Goal: Transaction & Acquisition: Purchase product/service

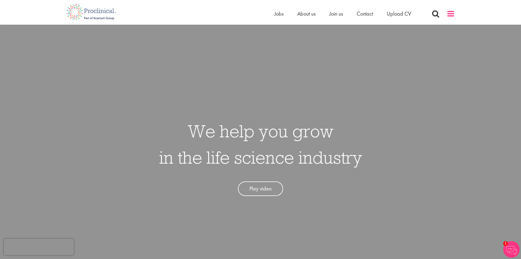
click at [450, 12] on span at bounding box center [451, 14] width 8 height 8
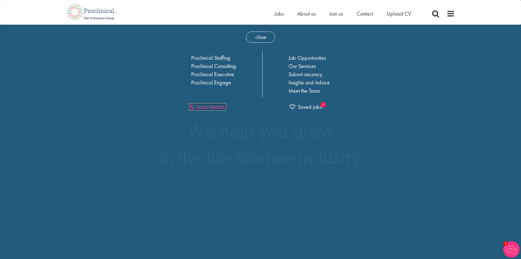
click at [214, 106] on link "Login Header" at bounding box center [207, 106] width 37 height 7
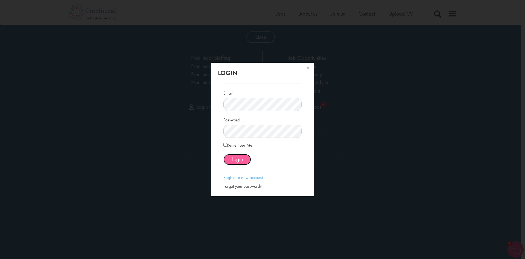
click at [244, 163] on button "Login" at bounding box center [238, 159] width 28 height 11
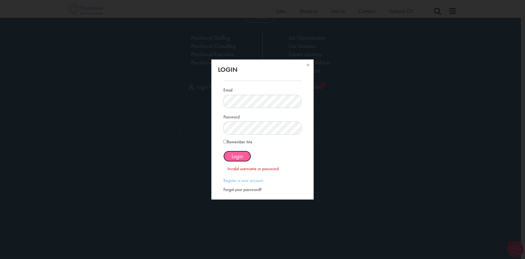
scroll to position [21, 0]
click at [308, 65] on button at bounding box center [308, 65] width 12 height 12
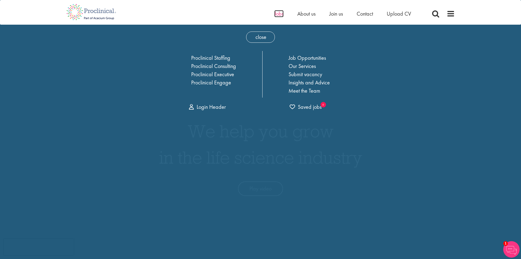
click at [280, 15] on span "Jobs" at bounding box center [278, 13] width 9 height 7
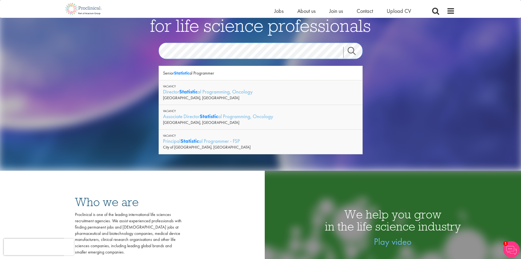
scroll to position [27, 0]
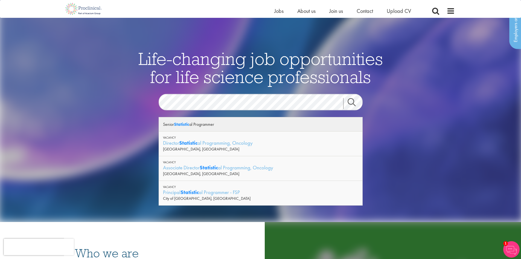
click at [199, 123] on div "Senior Statistic al Programmer" at bounding box center [261, 124] width 204 height 14
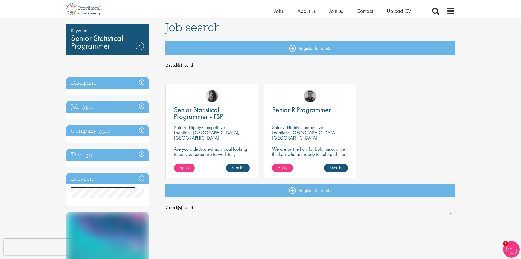
scroll to position [82, 0]
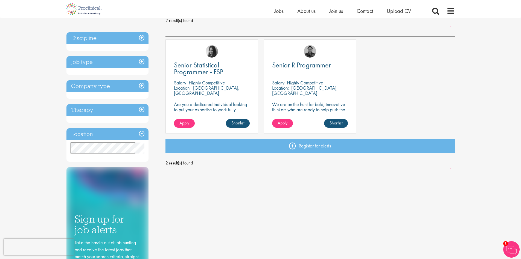
click at [216, 86] on p "[GEOGRAPHIC_DATA], [GEOGRAPHIC_DATA]" at bounding box center [207, 90] width 66 height 11
click at [190, 123] on link "Apply" at bounding box center [184, 123] width 21 height 9
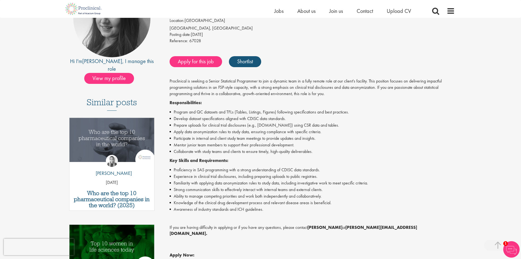
scroll to position [27, 0]
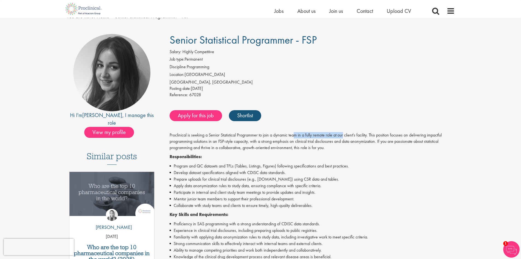
drag, startPoint x: 295, startPoint y: 135, endPoint x: 344, endPoint y: 134, distance: 49.0
click at [344, 134] on p "Proclinical is seeking a Senior Statistical Programmer to join a dynamic team i…" at bounding box center [312, 141] width 285 height 19
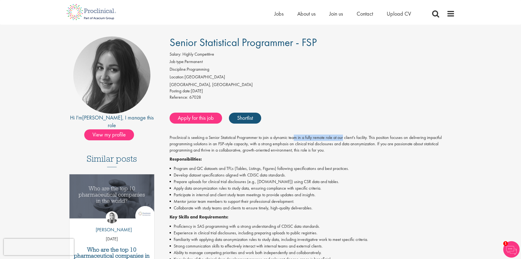
scroll to position [0, 0]
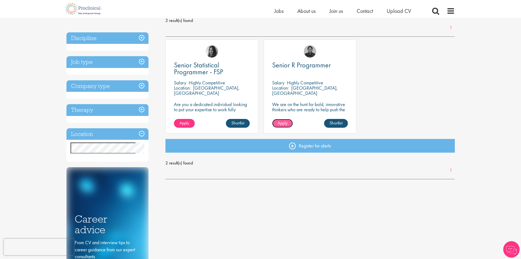
click at [285, 122] on span "Apply" at bounding box center [283, 123] width 10 height 6
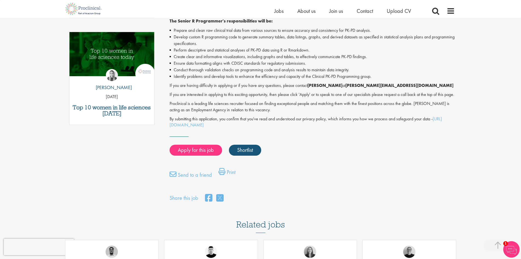
scroll to position [109, 0]
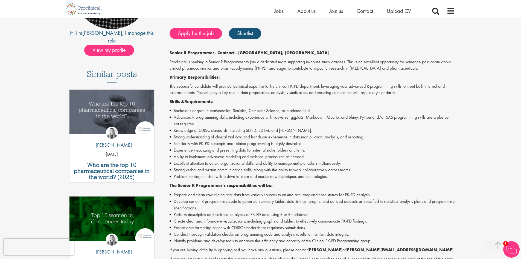
drag, startPoint x: 244, startPoint y: 131, endPoint x: 309, endPoint y: 126, distance: 65.0
click at [309, 126] on ul "Bachelor's degree in mathematics, Statistics, Computer Science, or a related fi…" at bounding box center [312, 143] width 285 height 72
click at [310, 127] on li "Knowledge of CDISC standards, including SEND, SDTM, and ADaM." at bounding box center [312, 130] width 285 height 7
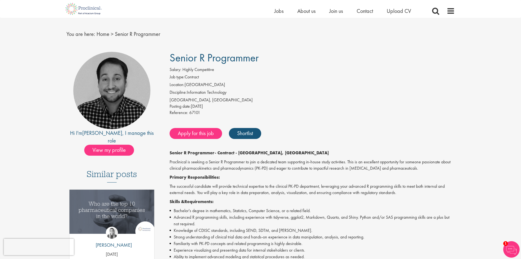
scroll to position [0, 0]
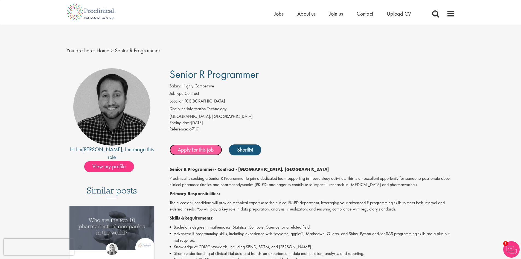
click at [209, 148] on link "Apply for this job" at bounding box center [196, 149] width 53 height 11
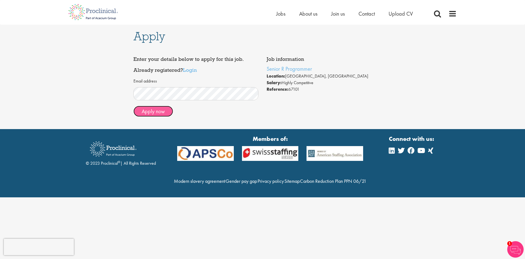
click at [163, 111] on button "Apply now" at bounding box center [154, 111] width 40 height 11
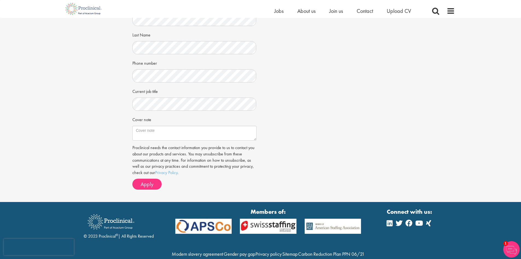
scroll to position [75, 0]
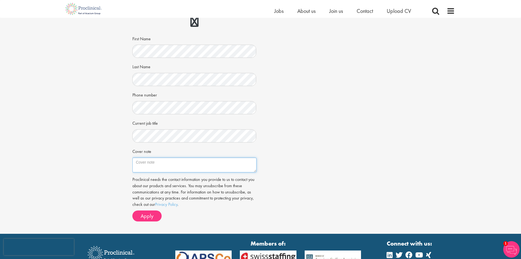
click at [214, 171] on textarea "Cover note" at bounding box center [194, 164] width 124 height 15
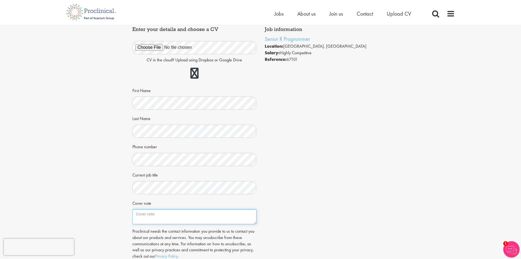
scroll to position [0, 0]
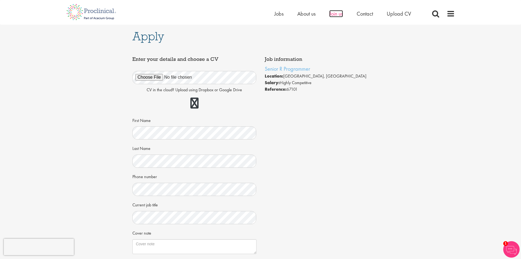
click at [339, 12] on span "Join us" at bounding box center [336, 13] width 14 height 7
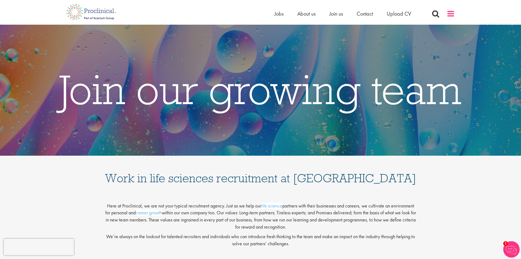
click at [451, 16] on span at bounding box center [451, 14] width 8 height 8
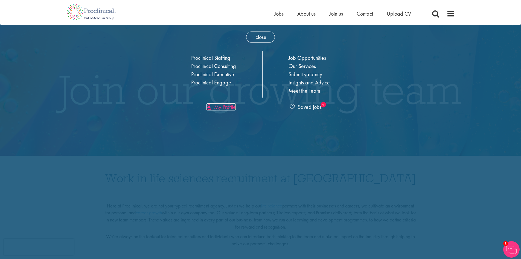
click at [227, 108] on link "My Profile" at bounding box center [221, 106] width 29 height 7
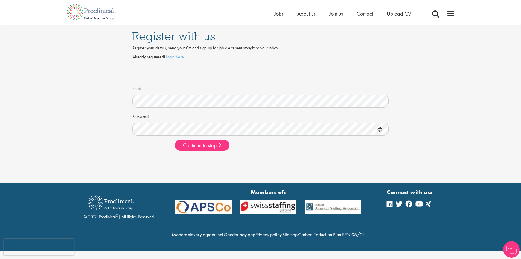
click at [97, 140] on div "Register with us Register your details, send your CV and sign up for job alerts…" at bounding box center [261, 90] width 530 height 130
click at [212, 143] on span "Continue to step 2" at bounding box center [202, 144] width 38 height 7
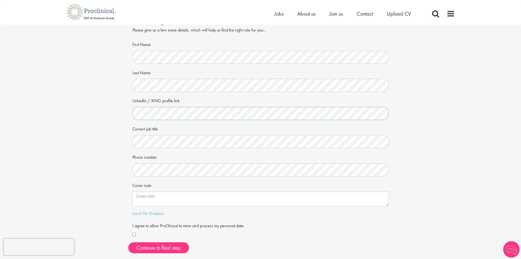
scroll to position [27, 0]
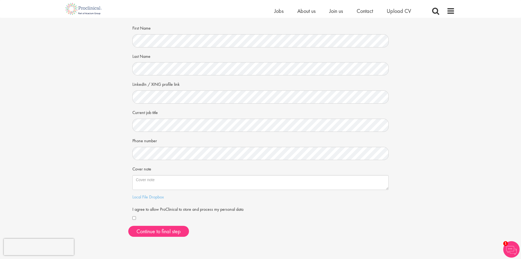
click at [175, 172] on div "Cover note" at bounding box center [260, 177] width 257 height 26
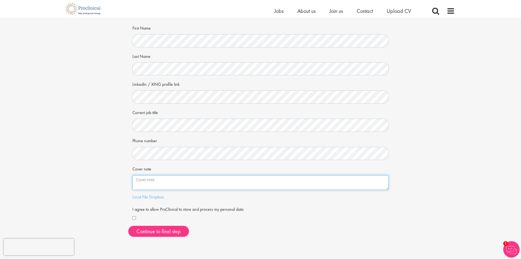
drag, startPoint x: 175, startPoint y: 175, endPoint x: 173, endPoint y: 179, distance: 4.0
click at [175, 176] on textarea "Cover note" at bounding box center [260, 182] width 257 height 15
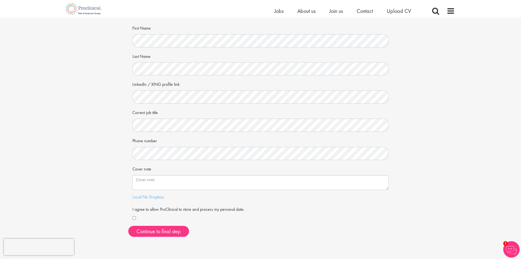
click at [453, 103] on div "Your personal details Please give us a few more details, which will help us fin…" at bounding box center [261, 115] width 530 height 250
click at [139, 219] on div at bounding box center [260, 218] width 257 height 7
click at [151, 228] on button "Continue to final step" at bounding box center [158, 230] width 61 height 11
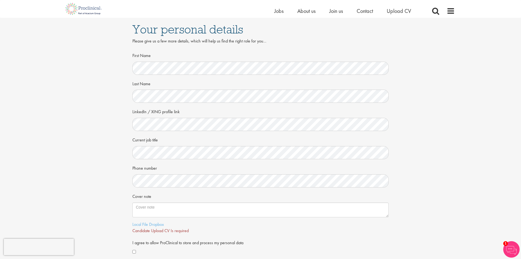
scroll to position [82, 0]
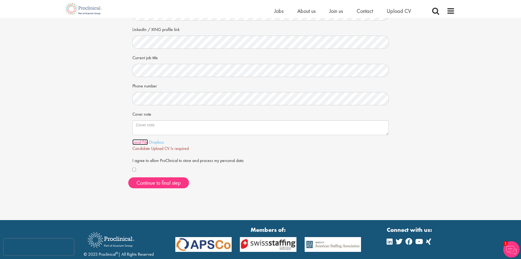
click at [141, 142] on link "Local File" at bounding box center [140, 142] width 16 height 6
click at [168, 182] on span "Continue to final step" at bounding box center [159, 182] width 44 height 7
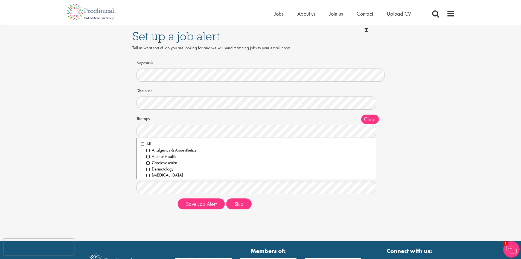
click at [120, 129] on div "Set up a job alert Tell us what sort of job you are looking for and we will sen…" at bounding box center [261, 119] width 530 height 189
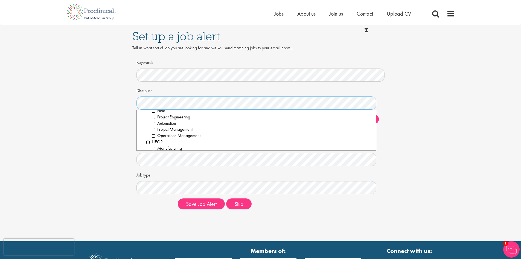
scroll to position [328, 0]
click at [94, 126] on div "Set up a job alert Tell us what sort of job you are looking for and we will sen…" at bounding box center [261, 119] width 530 height 189
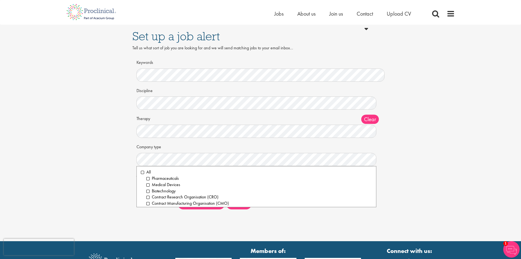
click at [107, 160] on div "Set up a job alert Tell us what sort of job you are looking for and we will sen…" at bounding box center [261, 119] width 530 height 189
click at [143, 173] on li "All" at bounding box center [257, 172] width 232 height 6
click at [111, 157] on div "Set up a job alert Tell us what sort of job you are looking for and we will sen…" at bounding box center [261, 119] width 530 height 189
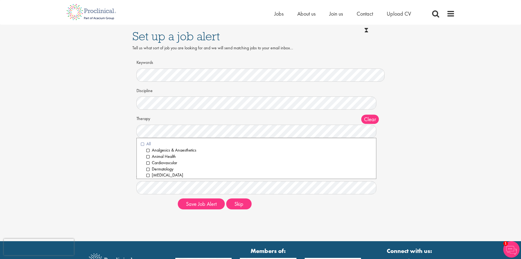
click at [143, 146] on li "All" at bounding box center [257, 144] width 232 height 6
click at [114, 140] on div "Set up a job alert Tell us what sort of job you are looking for and we will sen…" at bounding box center [261, 119] width 530 height 189
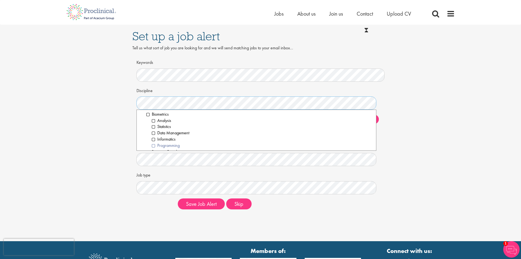
scroll to position [0, 0]
click at [148, 115] on li "All" at bounding box center [257, 115] width 232 height 6
click at [121, 131] on div "Set up a job alert Tell us what sort of job you are looking for and we will sen…" at bounding box center [261, 119] width 530 height 189
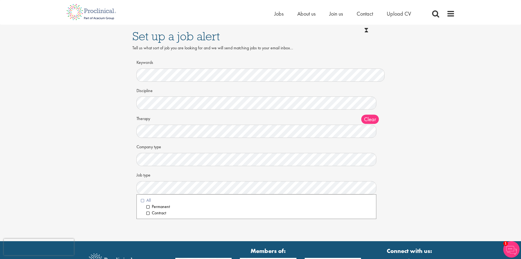
click at [143, 202] on li "All" at bounding box center [257, 200] width 232 height 6
click at [118, 191] on div "Set up a job alert Tell us what sort of job you are looking for and we will sen…" at bounding box center [261, 119] width 530 height 189
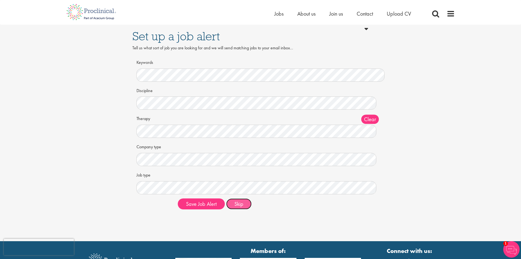
click at [242, 204] on button "Skip" at bounding box center [238, 203] width 25 height 11
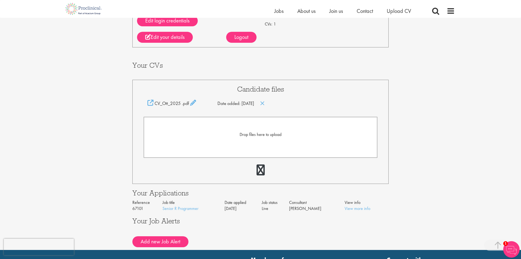
scroll to position [137, 0]
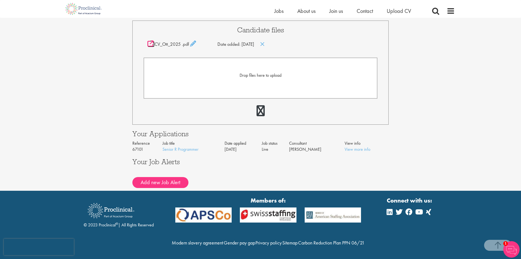
click at [150, 41] on icon at bounding box center [150, 44] width 6 height 6
click at [186, 146] on link "Senior R Programmer" at bounding box center [181, 149] width 36 height 6
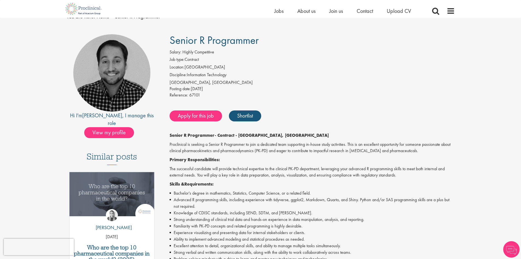
scroll to position [82, 0]
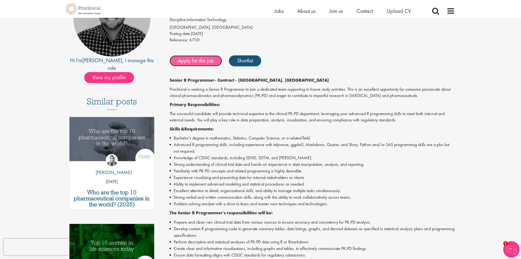
click at [211, 62] on link "Apply for this job" at bounding box center [196, 60] width 53 height 11
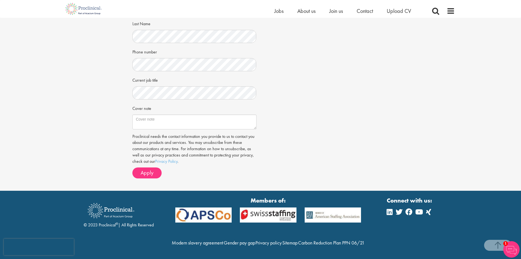
scroll to position [101, 0]
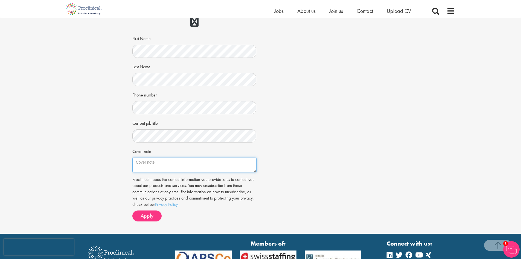
click at [168, 167] on textarea "Cover note" at bounding box center [194, 164] width 124 height 15
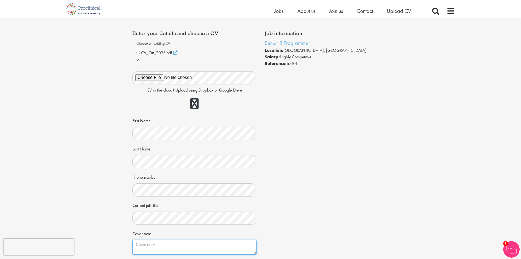
scroll to position [0, 0]
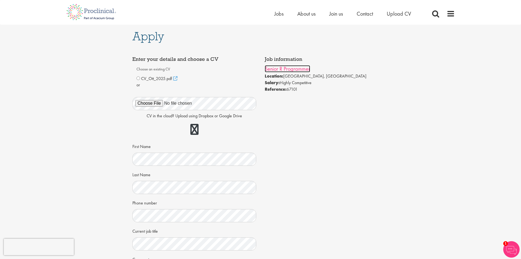
click at [280, 67] on link "Senior R Programmer" at bounding box center [287, 68] width 45 height 7
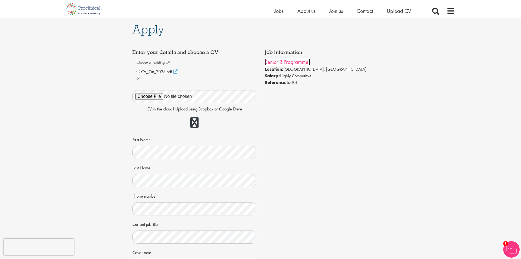
scroll to position [55, 0]
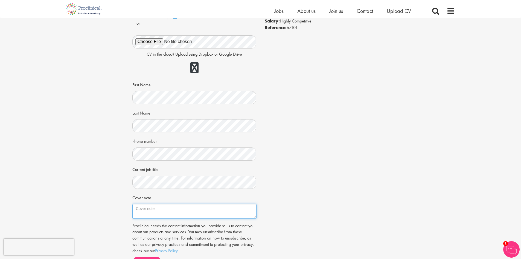
click at [149, 212] on textarea "Cover note" at bounding box center [194, 211] width 124 height 15
paste textarea "Lore [Ipsumdolo’s Amet], C ad e seddoeius Tempor I Utlaboreet dolo magnaa 03 en…"
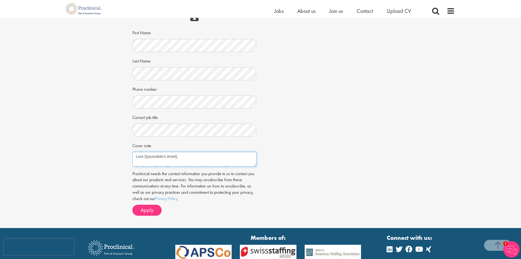
scroll to position [109, 0]
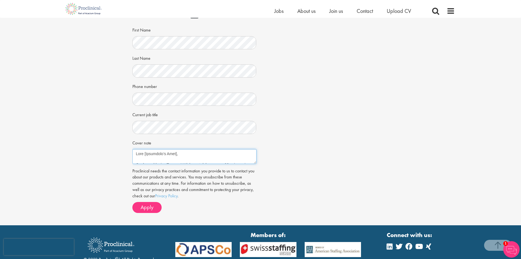
drag, startPoint x: 146, startPoint y: 152, endPoint x: 177, endPoint y: 155, distance: 31.3
click at [177, 155] on textarea "Cover note" at bounding box center [194, 156] width 124 height 15
click at [177, 160] on textarea "Cover note" at bounding box center [194, 156] width 124 height 15
click at [163, 149] on textarea "Cover note" at bounding box center [194, 156] width 124 height 15
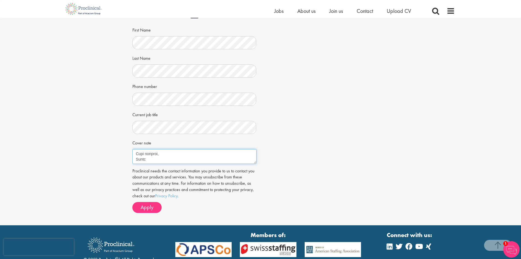
click at [163, 156] on textarea "Cover note" at bounding box center [194, 156] width 124 height 15
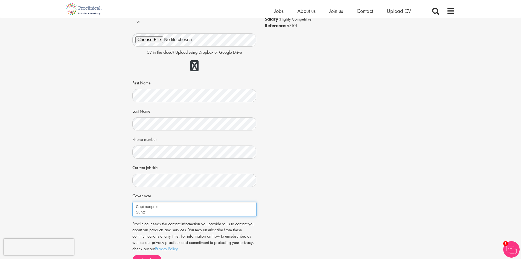
scroll to position [0, 0]
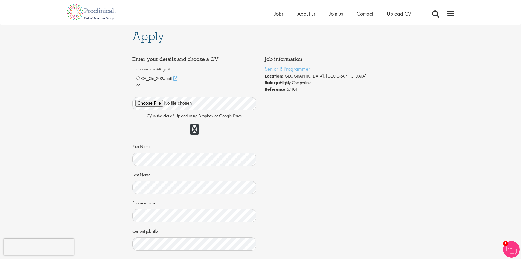
type textarea "Dear Mike, I am a freelance Senior R Programmer with around 10 years of experie…"
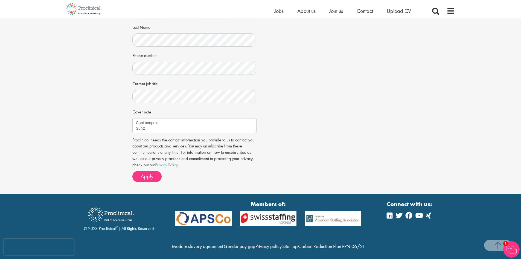
scroll to position [156, 0]
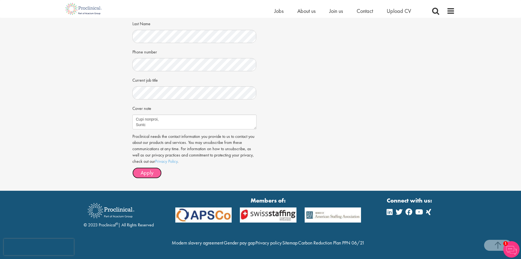
click at [148, 169] on span "Apply" at bounding box center [147, 172] width 13 height 7
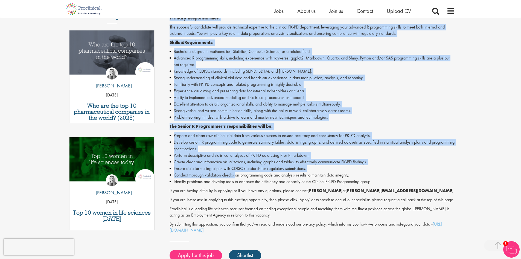
scroll to position [219, 0]
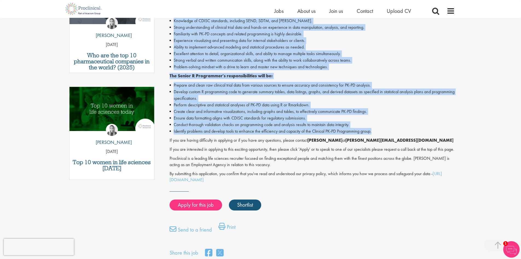
drag, startPoint x: 170, startPoint y: 80, endPoint x: 379, endPoint y: 130, distance: 214.9
click at [379, 130] on div "Senior R Programmer - Contract - Wilmington, DE Proclinical is seeking a Senior…" at bounding box center [312, 61] width 285 height 242
copy div "Senior R Programmer - Contract - Wilmington, DE Proclinical is seeking a Senior…"
click at [359, 102] on li "Perform descriptive and statistical analyses of PK-PD data using R or Rmarkdown." at bounding box center [312, 105] width 285 height 7
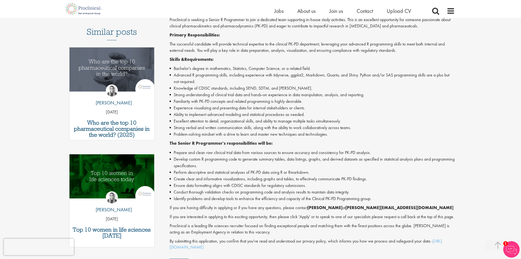
scroll to position [192, 0]
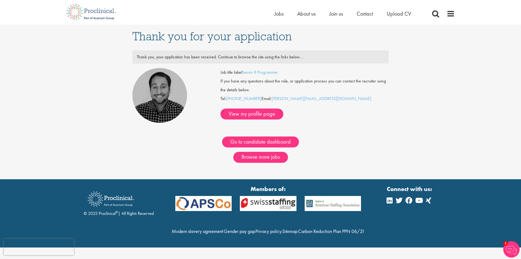
click at [345, 111] on div "Job title label Senior R Programmer If you have any questions about the role, o…" at bounding box center [260, 95] width 265 height 55
click at [284, 108] on link "View my profile page" at bounding box center [252, 113] width 63 height 11
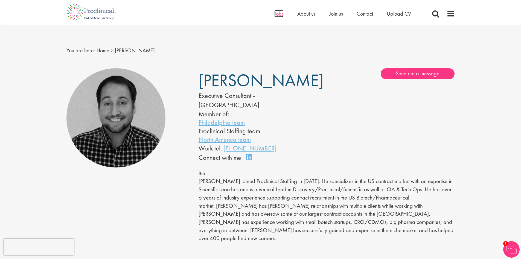
click at [277, 13] on span "Jobs" at bounding box center [278, 13] width 9 height 7
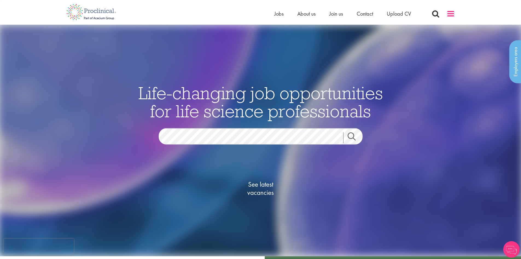
click at [450, 14] on span at bounding box center [451, 14] width 8 height 8
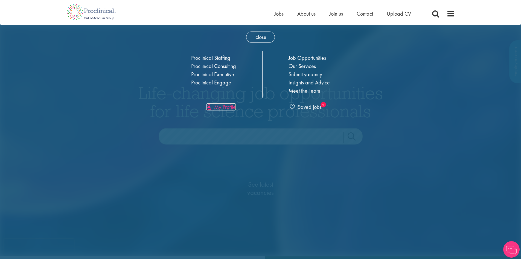
click at [226, 108] on link "My Profile" at bounding box center [221, 106] width 29 height 7
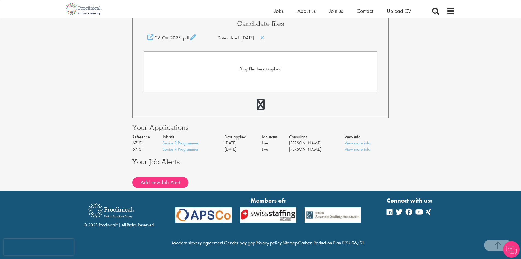
scroll to position [147, 0]
click at [360, 140] on link "View more info" at bounding box center [358, 143] width 26 height 6
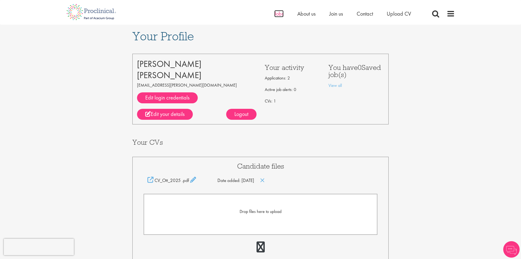
click at [281, 13] on span "Jobs" at bounding box center [278, 13] width 9 height 7
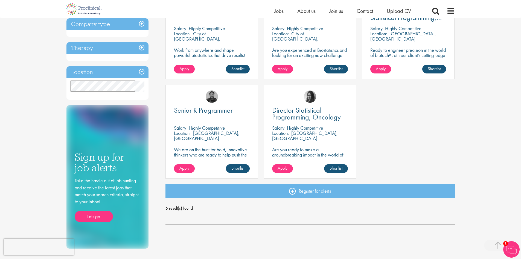
scroll to position [137, 0]
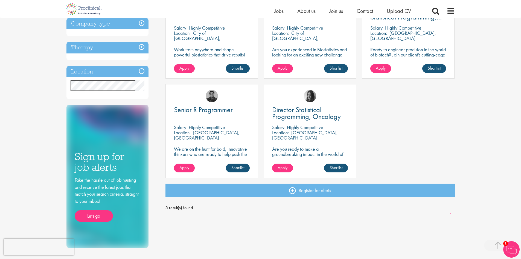
drag, startPoint x: 206, startPoint y: 159, endPoint x: 219, endPoint y: 150, distance: 15.5
drag, startPoint x: 219, startPoint y: 150, endPoint x: 207, endPoint y: 138, distance: 16.8
click at [207, 138] on div "Location: Wilmington, USA" at bounding box center [212, 135] width 76 height 11
click at [205, 108] on span "Senior R Programmer" at bounding box center [203, 109] width 59 height 9
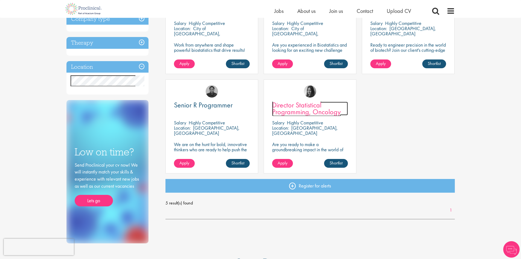
click at [300, 104] on span "Director Statistical Programming, Oncology" at bounding box center [306, 108] width 69 height 16
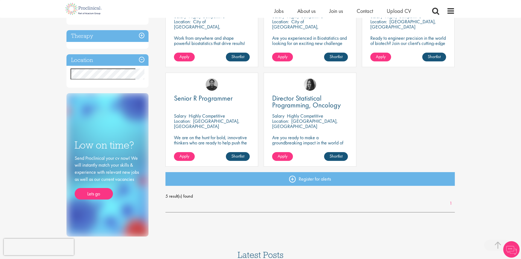
scroll to position [66, 0]
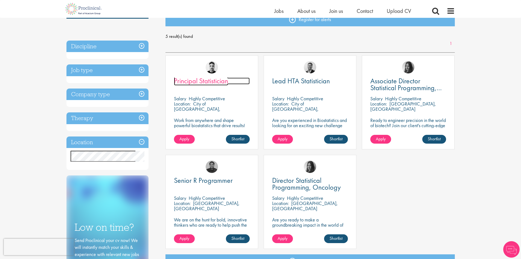
click at [198, 83] on span "Principal Statistician" at bounding box center [201, 80] width 54 height 9
click at [311, 82] on span "Lead HTA Statistician" at bounding box center [301, 80] width 58 height 9
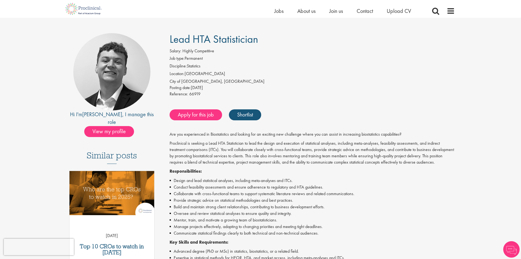
scroll to position [27, 0]
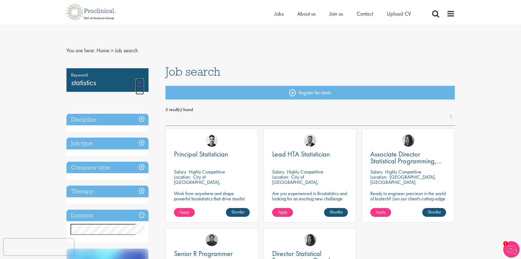
click at [141, 80] on link "Remove" at bounding box center [140, 87] width 8 height 16
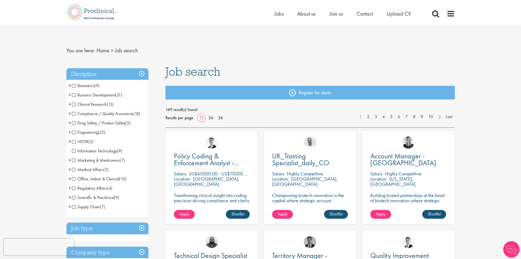
click at [87, 85] on span "Biometrics" at bounding box center [83, 86] width 22 height 6
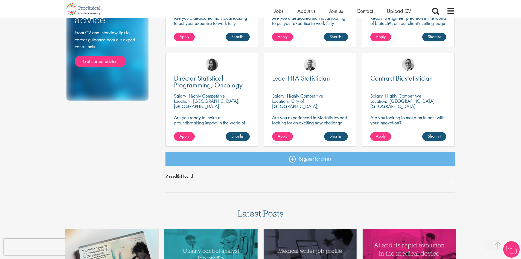
scroll to position [274, 0]
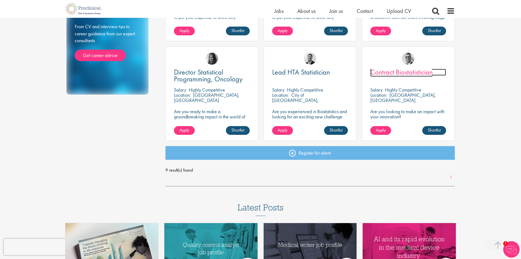
click at [410, 72] on span "Contract Biostatistician" at bounding box center [402, 71] width 62 height 9
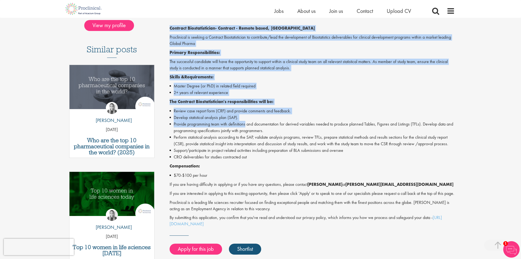
scroll to position [137, 0]
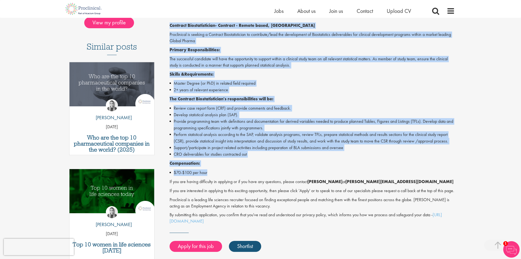
drag, startPoint x: 170, startPoint y: 108, endPoint x: 211, endPoint y: 171, distance: 76.1
click at [212, 171] on div "Contract Biostatistician - Contract - Remote based, US Proclinical is seeking a…" at bounding box center [312, 123] width 285 height 202
copy div "Contract Biostatistician - Contract - Remote based, US Proclinical is seeking a…"
click at [315, 80] on div "Contract Biostatistician - Contract - Remote based, US Proclinical is seeking a…" at bounding box center [312, 123] width 285 height 202
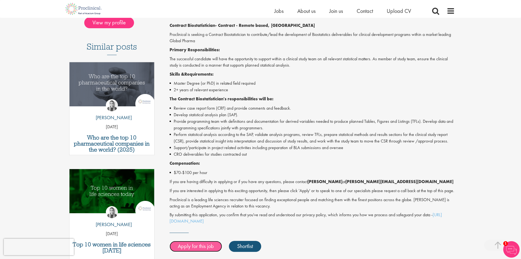
click at [199, 251] on link "Apply for this job" at bounding box center [196, 246] width 53 height 11
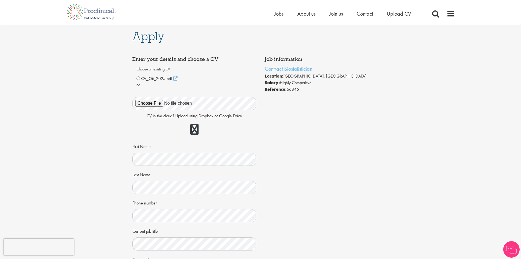
click at [137, 81] on div "CV_Ott_2025.pdf" at bounding box center [195, 78] width 116 height 7
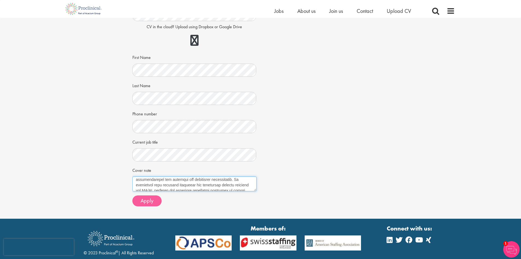
scroll to position [137, 0]
drag, startPoint x: 137, startPoint y: 181, endPoint x: 161, endPoint y: 203, distance: 32.4
click at [161, 203] on form "Choose an existing CV CV_Ott_2025.pdf" at bounding box center [195, 91] width 116 height 230
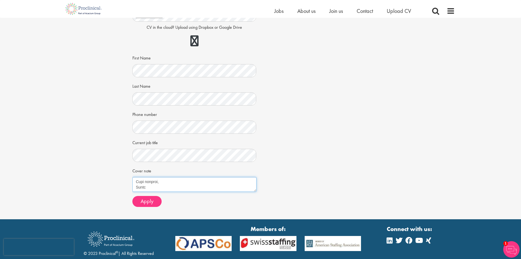
paste textarea "[Loremipsu’d Sita], C ad e seddoeius Temporincididun utla etdolo 63 magna al en…"
click at [162, 188] on textarea "Cover note" at bounding box center [194, 184] width 124 height 15
click at [155, 188] on textarea "Cover note" at bounding box center [194, 184] width 124 height 15
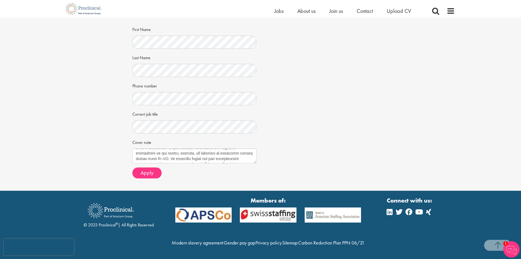
scroll to position [0, 0]
click at [164, 148] on textarea "Cover note" at bounding box center [194, 155] width 124 height 15
click at [169, 148] on textarea "Cover note" at bounding box center [194, 155] width 124 height 15
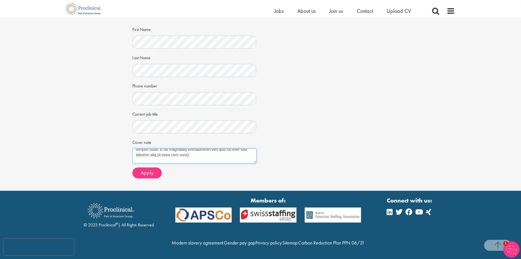
scroll to position [126, 0]
type textarea "Dear George, I am a freelance Biostatistician with around 10 years of experienc…"
click at [152, 169] on span "Apply" at bounding box center [147, 172] width 13 height 7
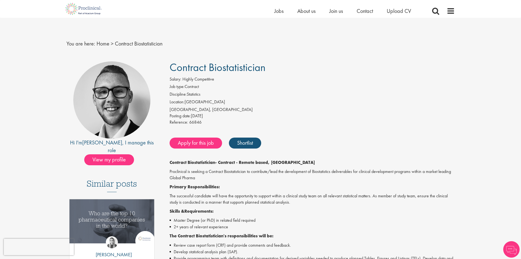
scroll to position [137, 0]
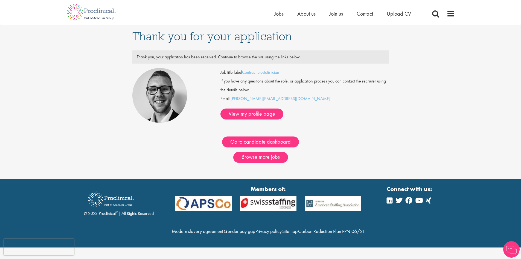
click at [456, 14] on div "Home Jobs About us Join us Contact Upload CV" at bounding box center [260, 10] width 397 height 21
click at [453, 14] on span at bounding box center [451, 14] width 8 height 8
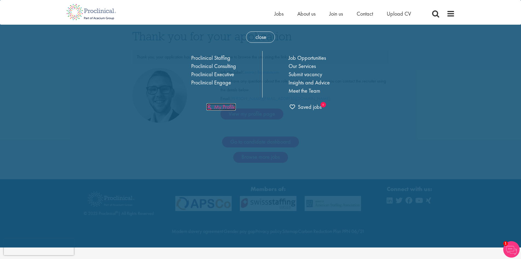
click at [223, 106] on link "My Profile" at bounding box center [221, 106] width 29 height 7
click at [221, 109] on link "My Profile" at bounding box center [221, 106] width 29 height 7
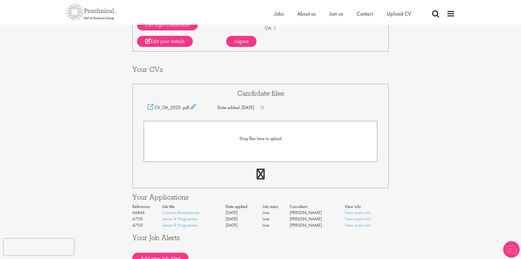
scroll to position [109, 0]
